Goal: Task Accomplishment & Management: Complete application form

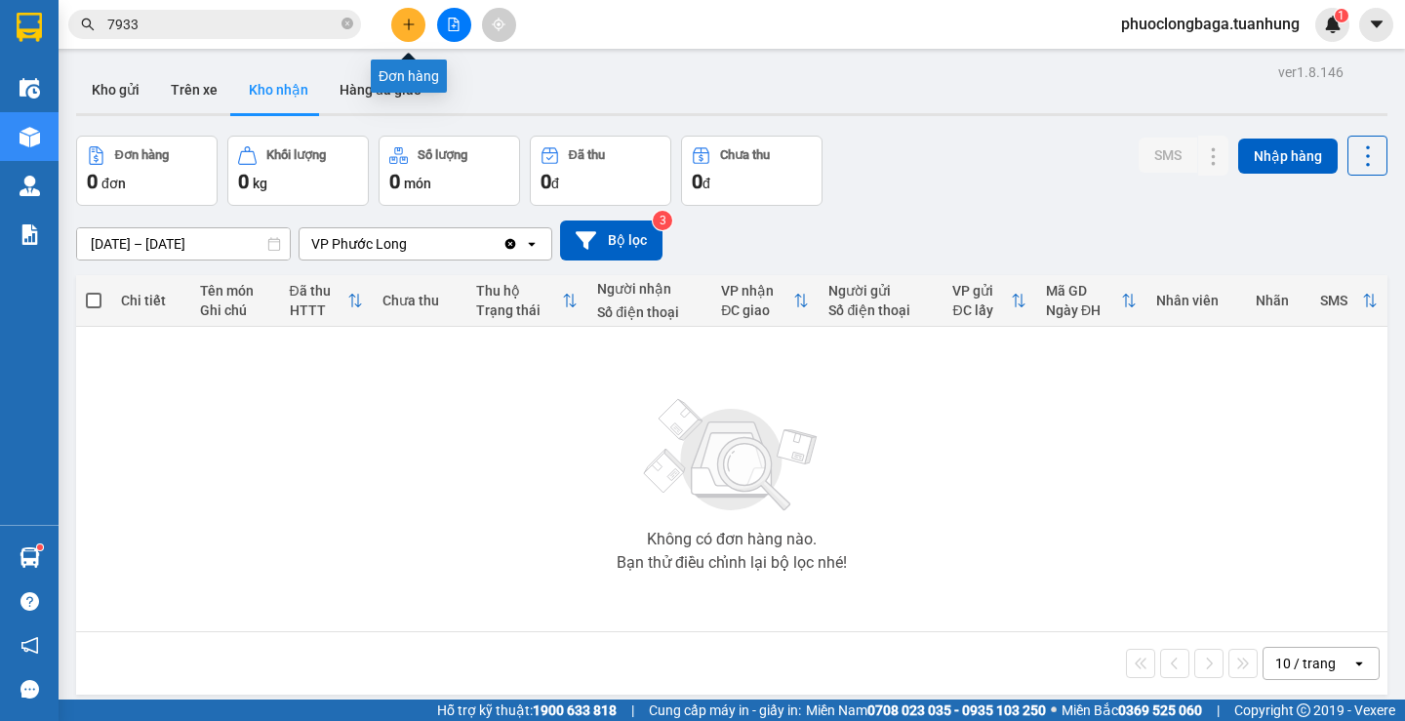
click at [416, 26] on button at bounding box center [408, 25] width 34 height 34
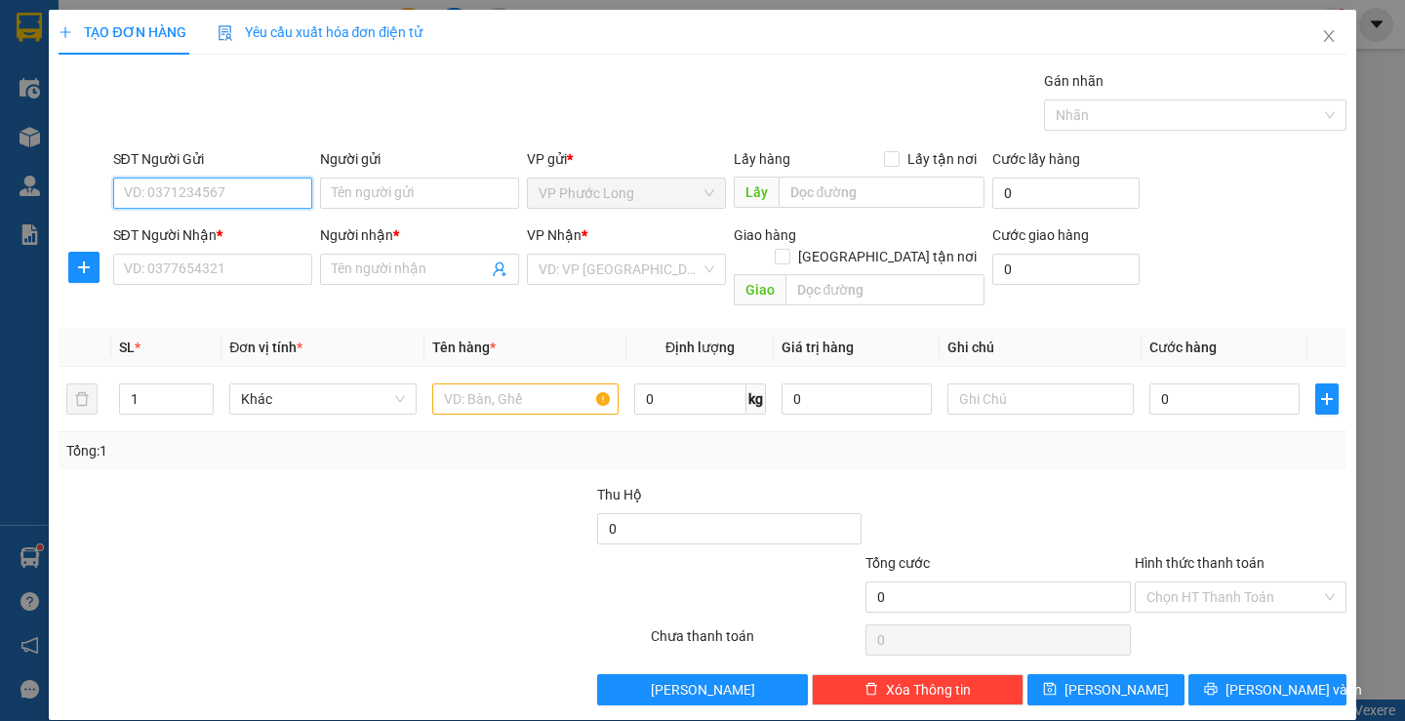
click at [273, 192] on input "SĐT Người Gửi" at bounding box center [212, 193] width 199 height 31
type input "0937356232"
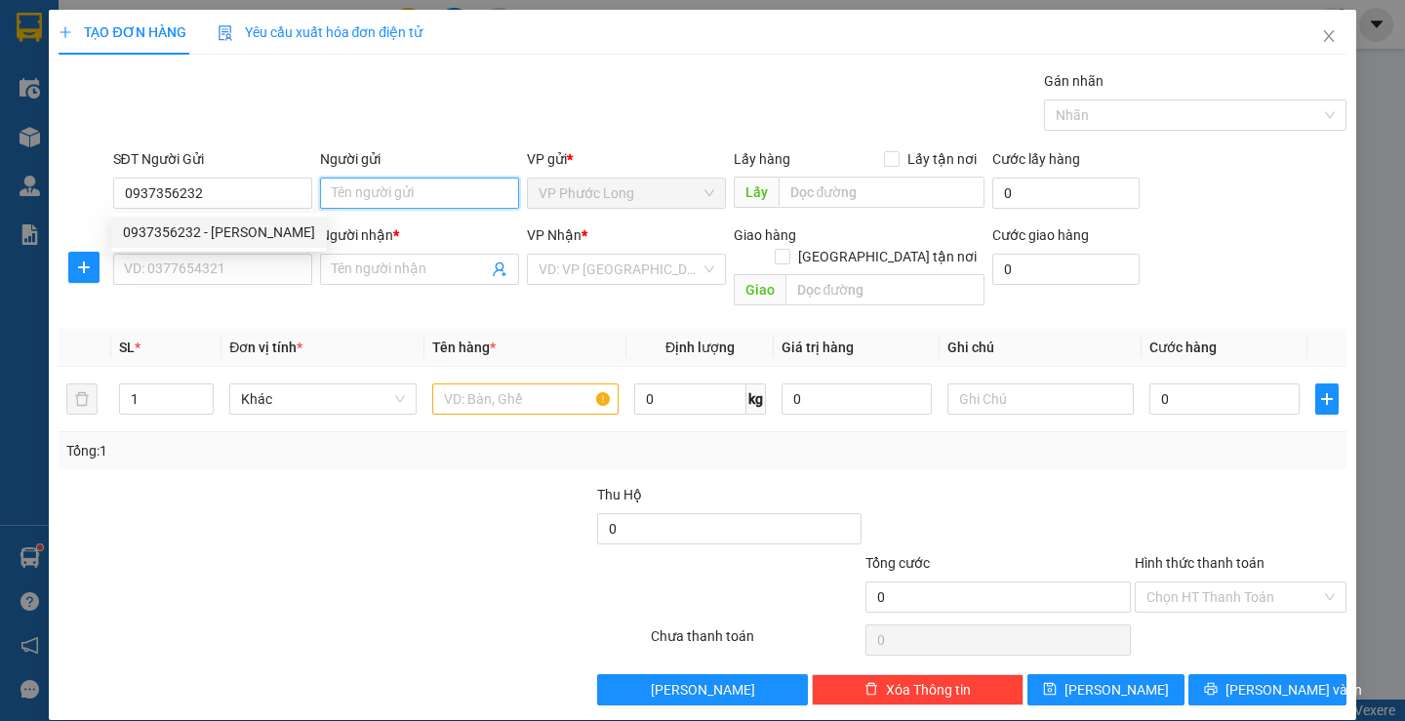
click at [370, 187] on input "Người gửi" at bounding box center [419, 193] width 199 height 31
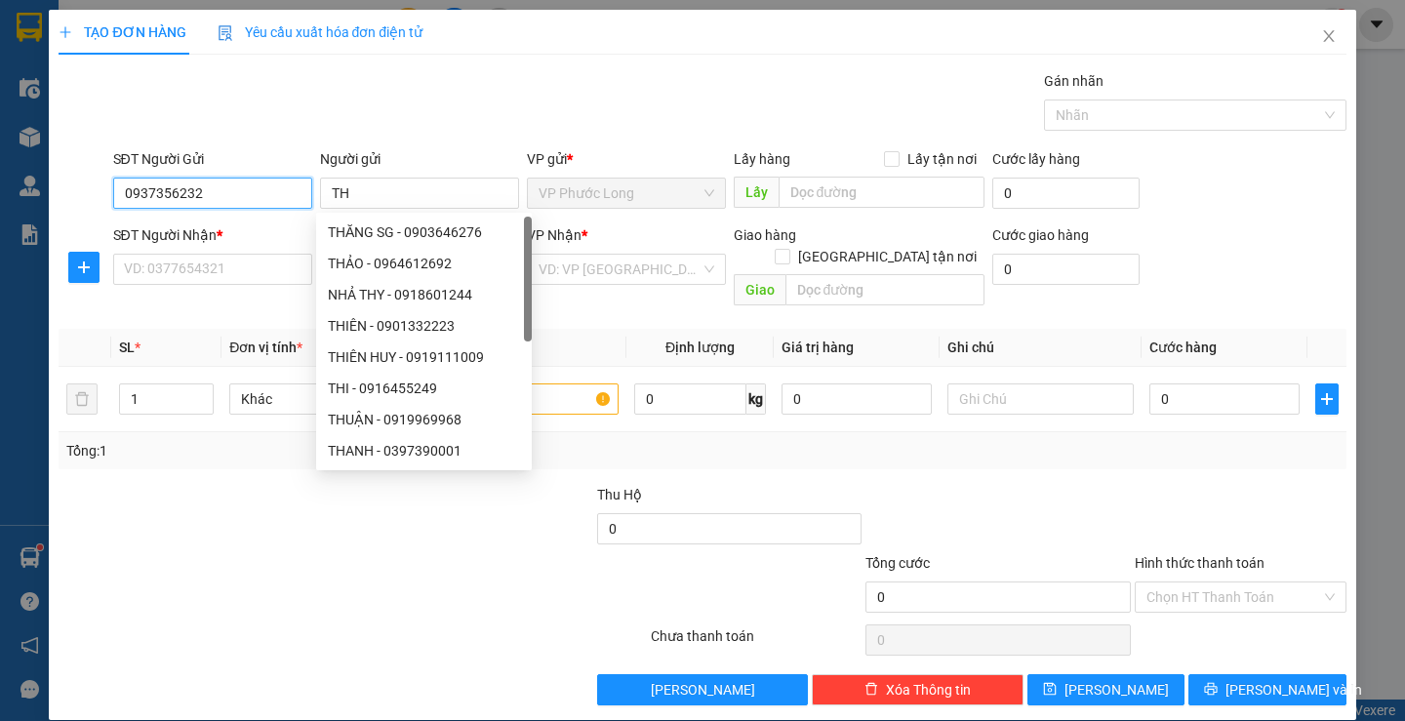
click at [218, 191] on input "0937356232" at bounding box center [212, 193] width 199 height 31
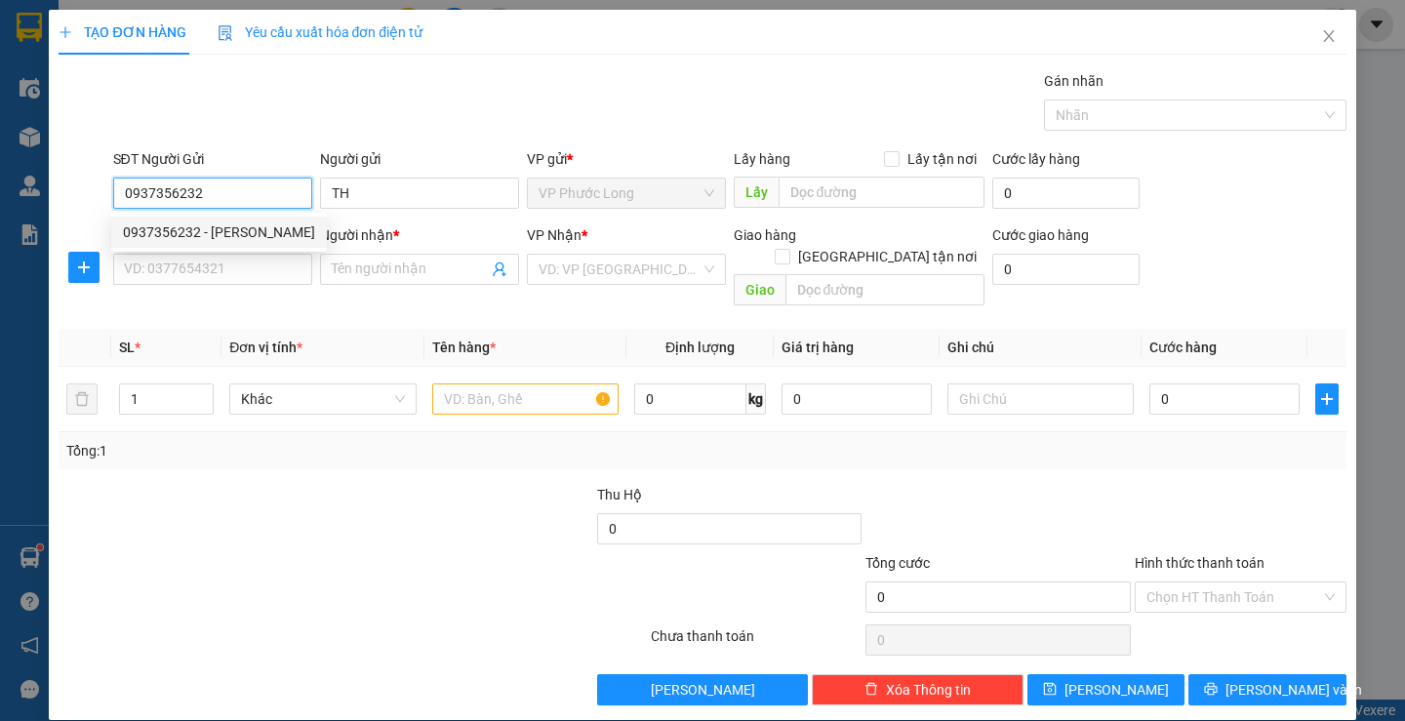
click at [264, 238] on div "0937356232 - [PERSON_NAME]" at bounding box center [219, 232] width 192 height 21
type input "[PERSON_NAME]"
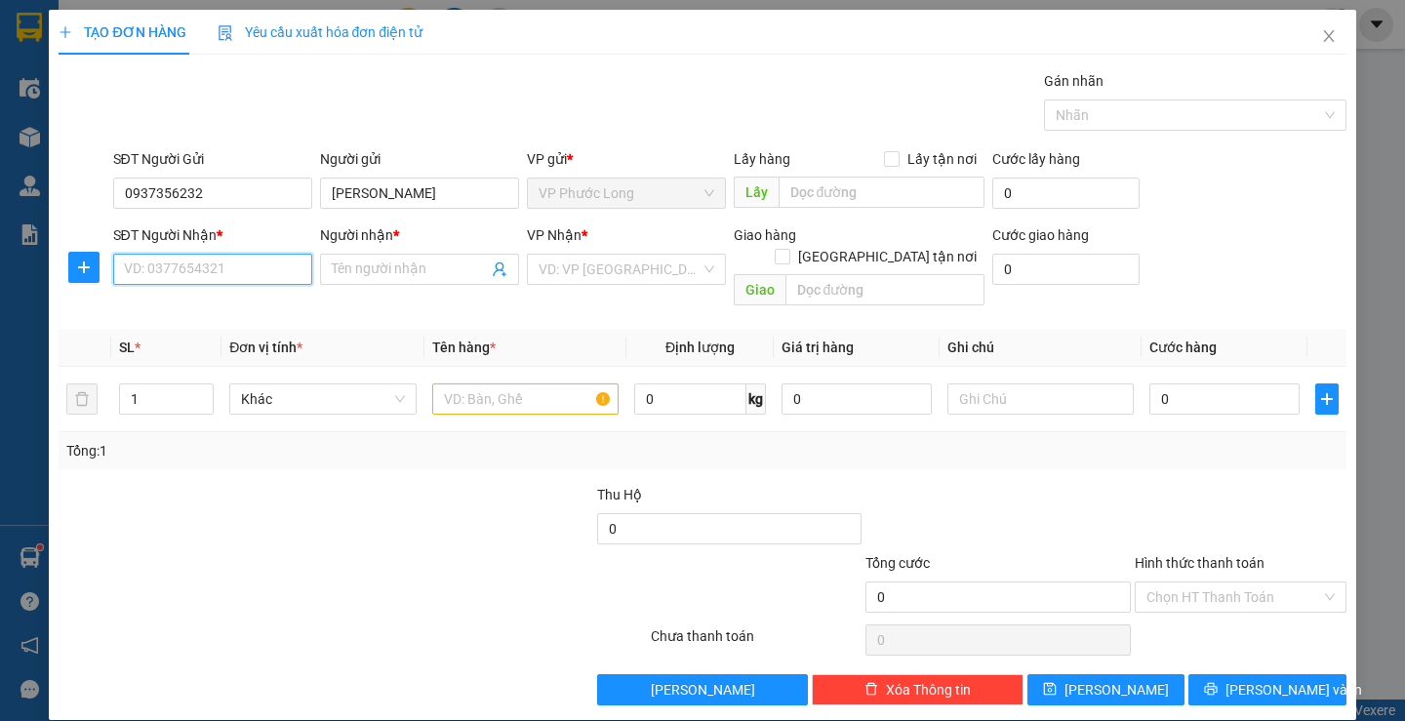
click at [249, 274] on input "SĐT Người Nhận *" at bounding box center [212, 269] width 199 height 31
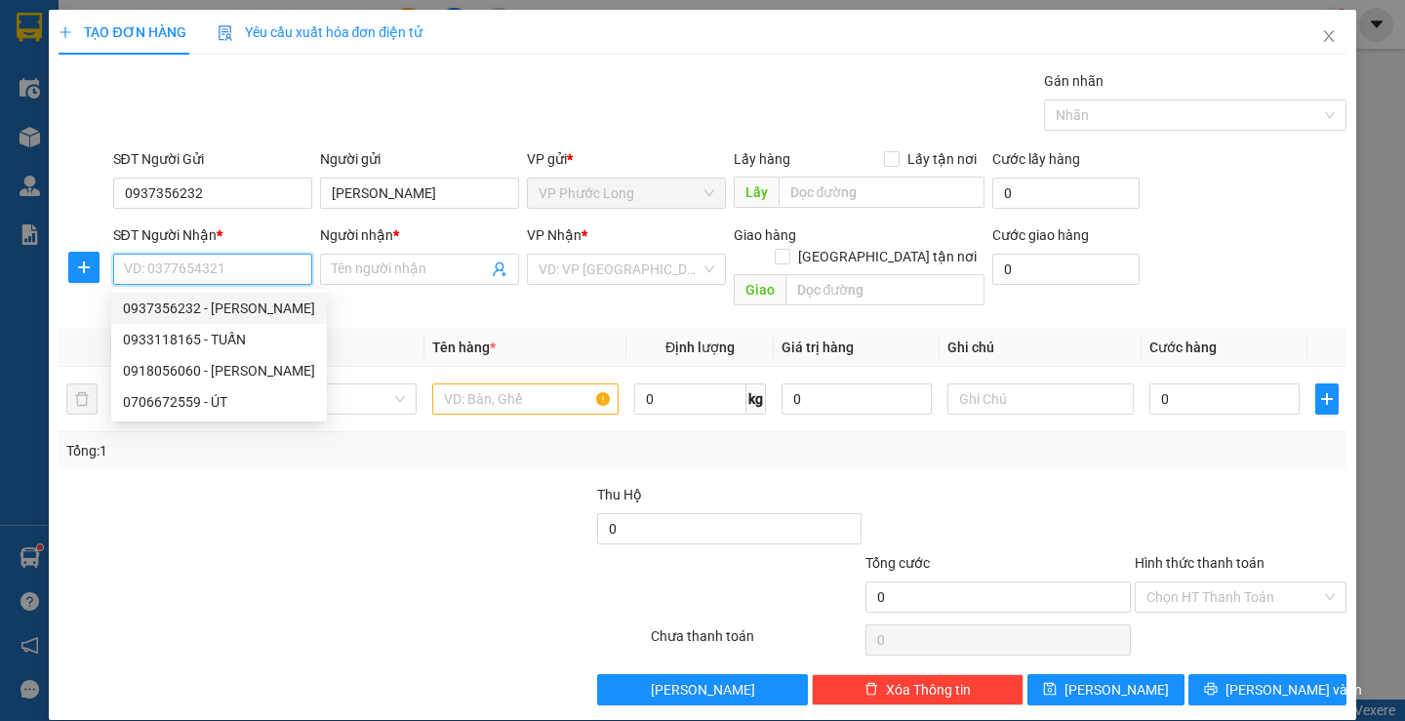
click at [289, 305] on div "0937356232 - [PERSON_NAME]" at bounding box center [219, 308] width 192 height 21
type input "0937356232"
type input "[PERSON_NAME]"
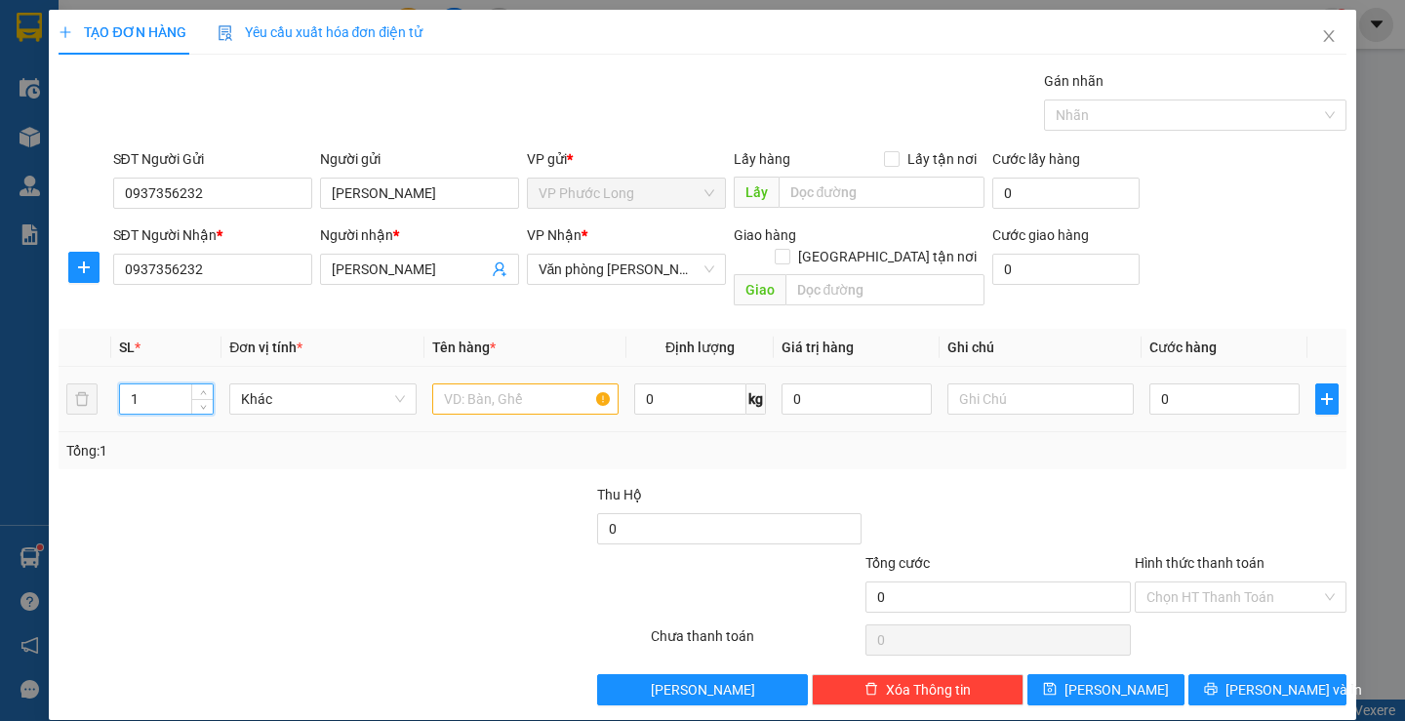
click at [164, 385] on input "1" at bounding box center [166, 399] width 93 height 29
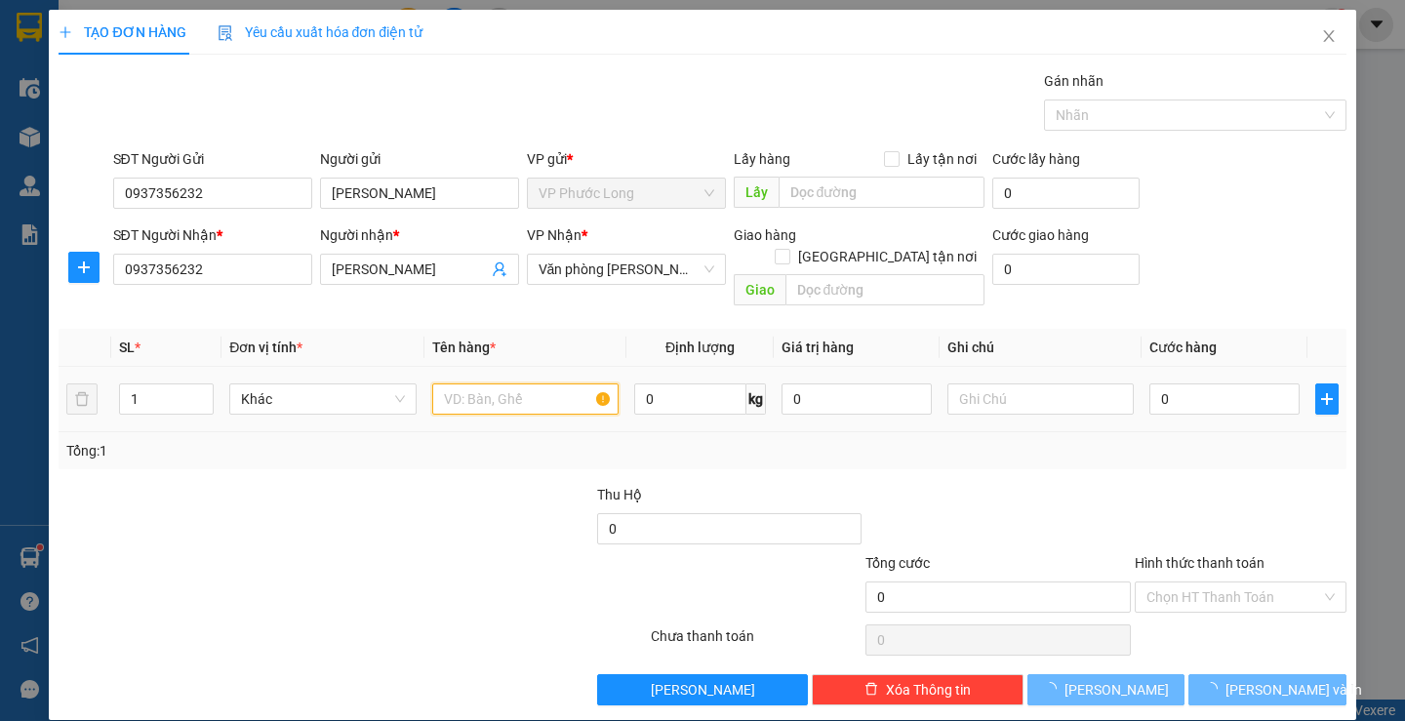
click at [535, 384] on input "text" at bounding box center [525, 399] width 186 height 31
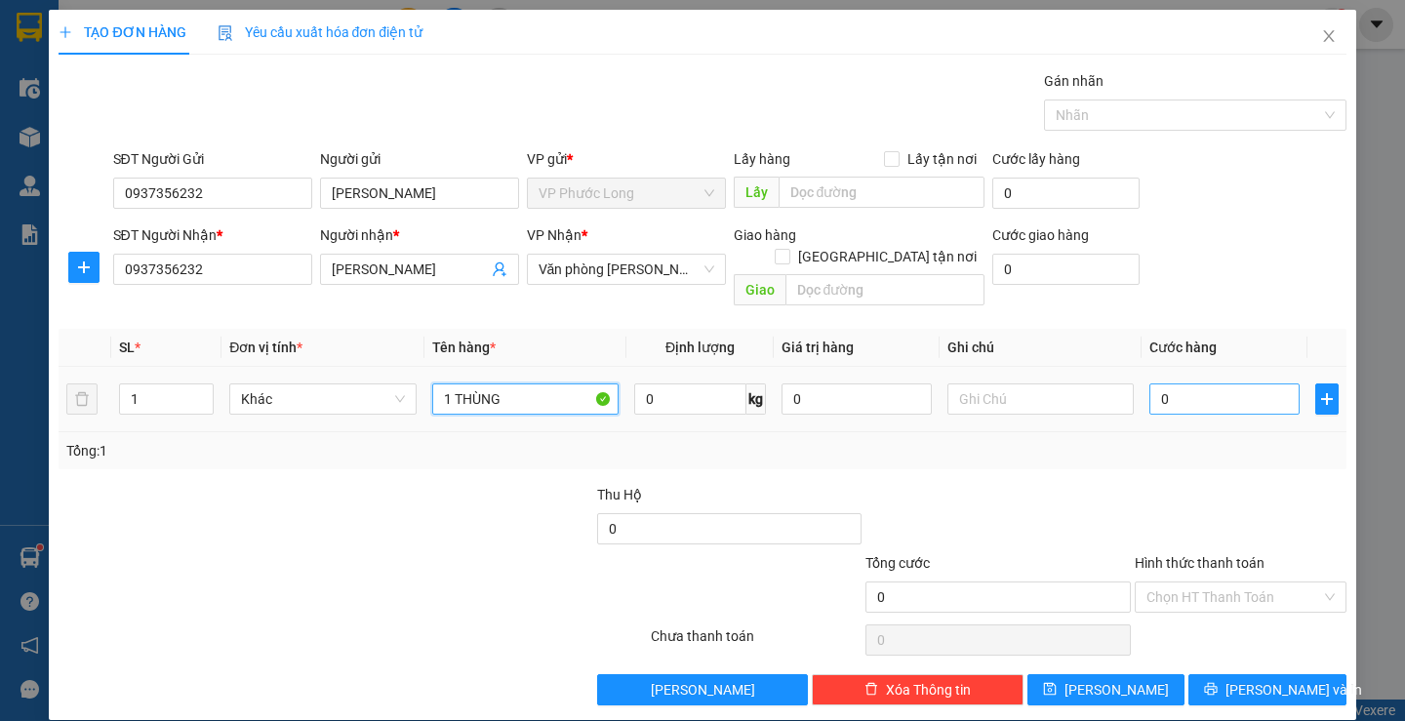
type input "1 THÙNG"
click at [1181, 384] on input "0" at bounding box center [1225, 399] width 150 height 31
type input "5"
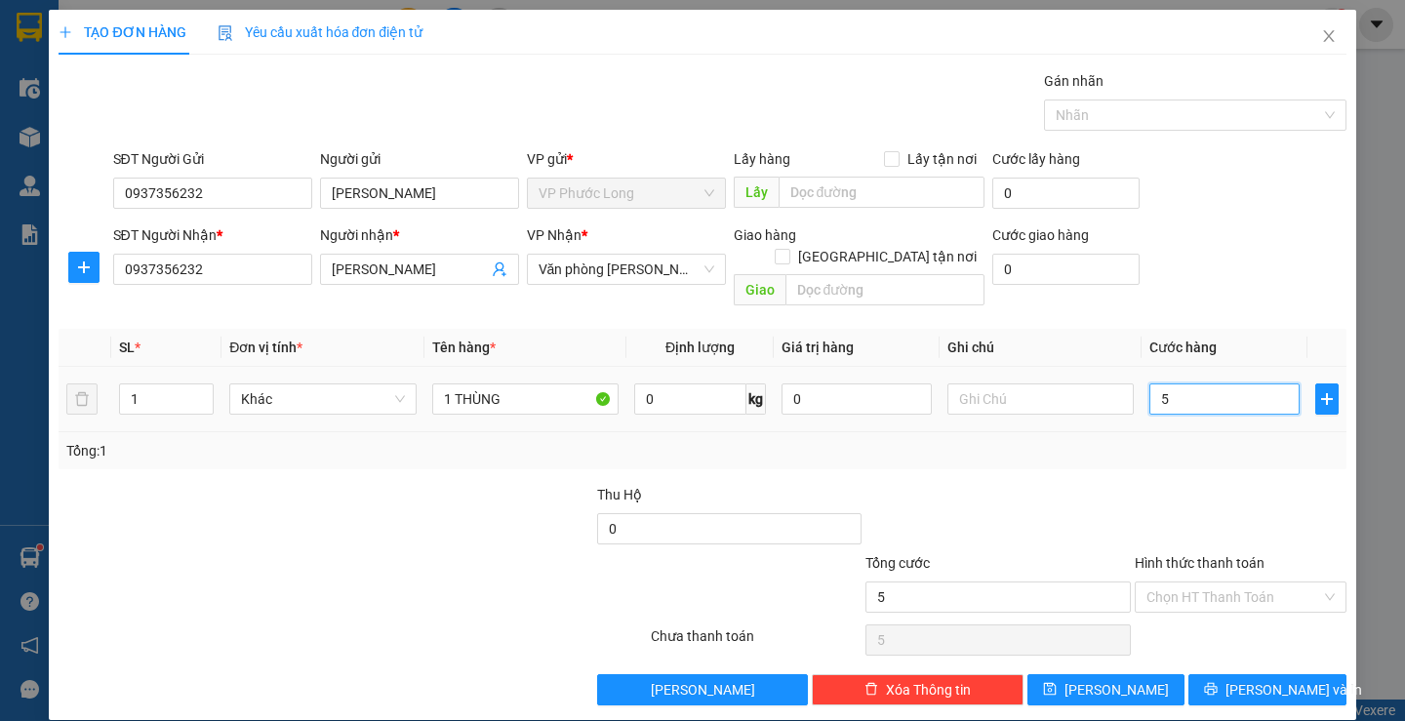
type input "50"
type input "50.000"
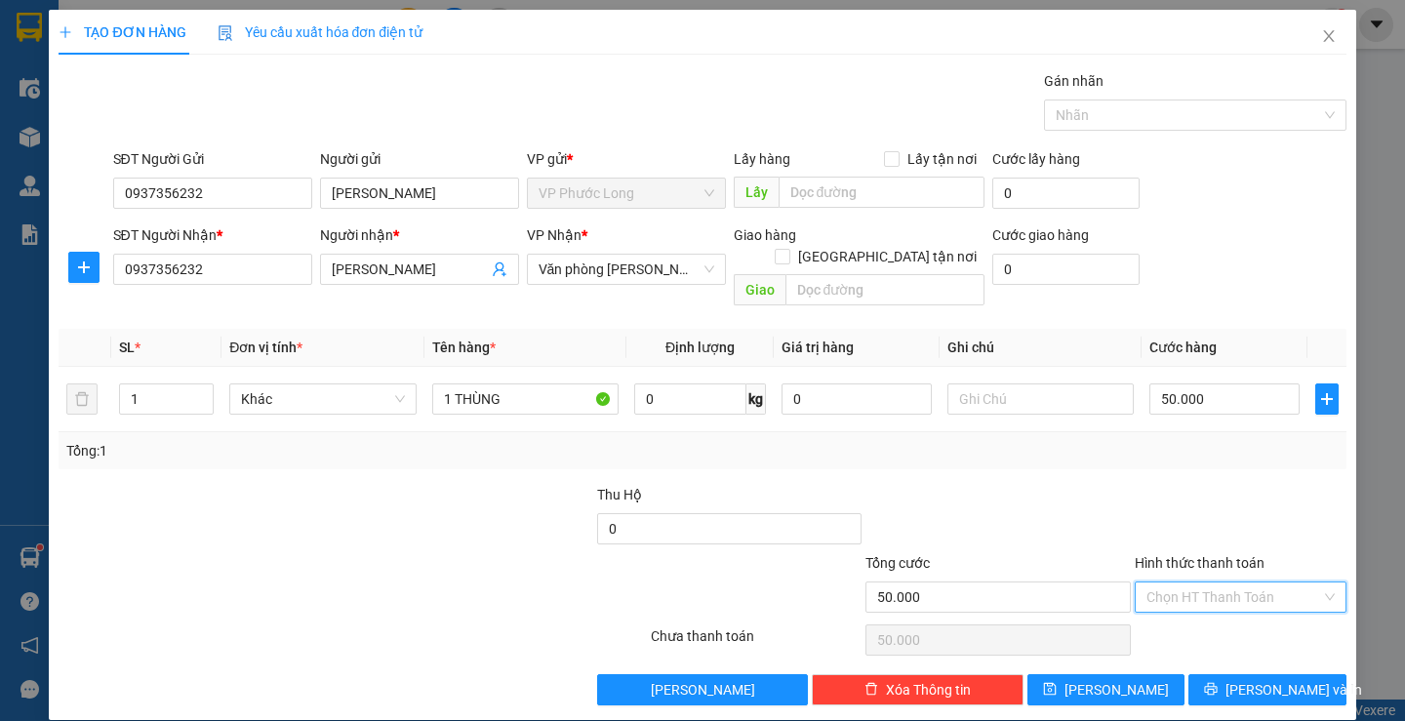
click at [1284, 583] on input "Hình thức thanh toán" at bounding box center [1234, 597] width 175 height 29
click at [1268, 607] on div "Tại văn phòng" at bounding box center [1228, 614] width 185 height 21
type input "0"
click at [1257, 679] on span "[PERSON_NAME] và In" at bounding box center [1294, 689] width 137 height 21
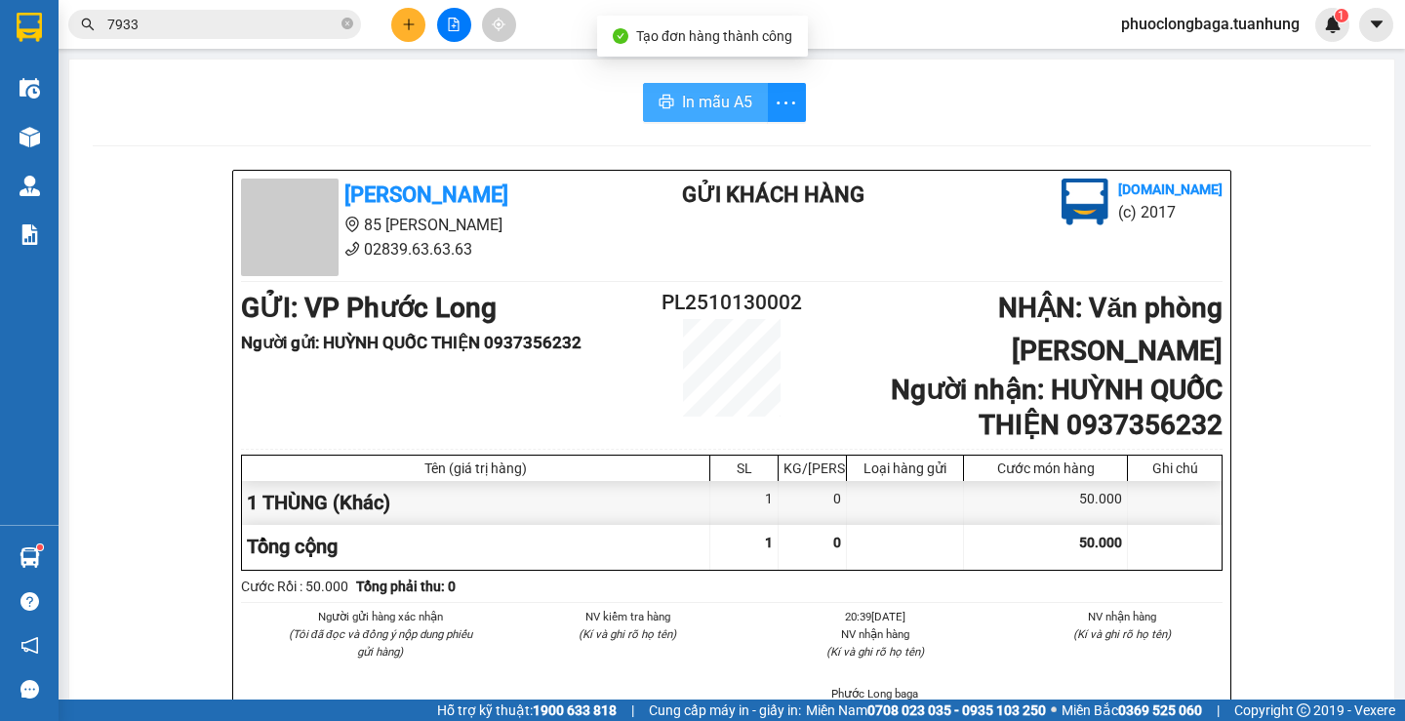
click at [707, 101] on span "In mẫu A5" at bounding box center [717, 102] width 70 height 24
